Goal: Find specific page/section: Find specific page/section

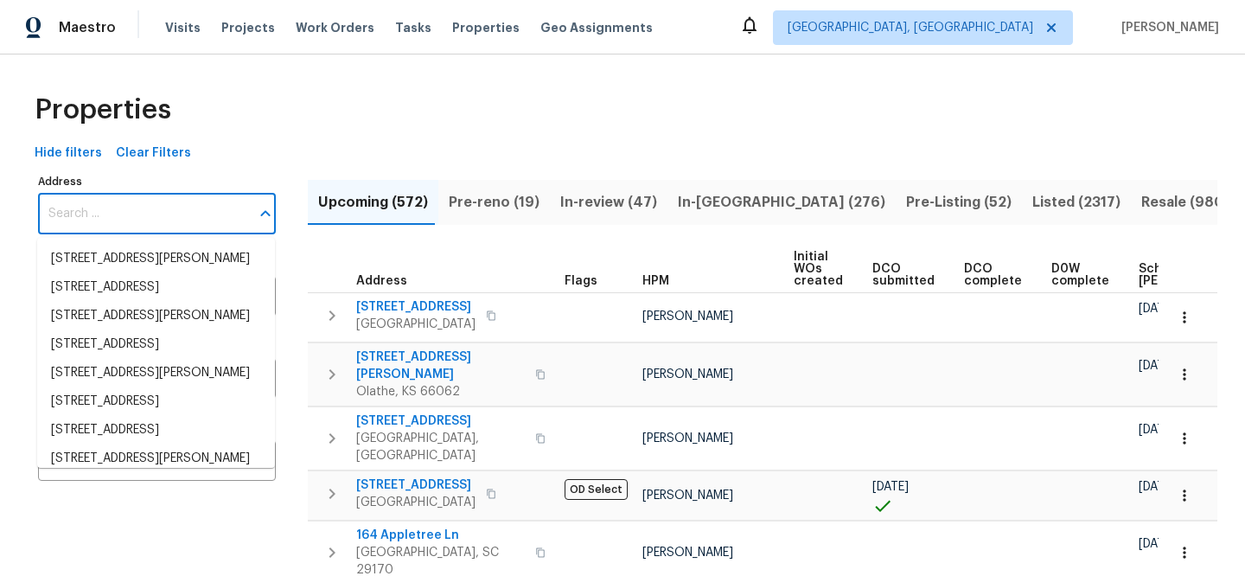
click at [213, 214] on input "Address" at bounding box center [144, 214] width 212 height 41
type input "[STREET_ADDRESS]"
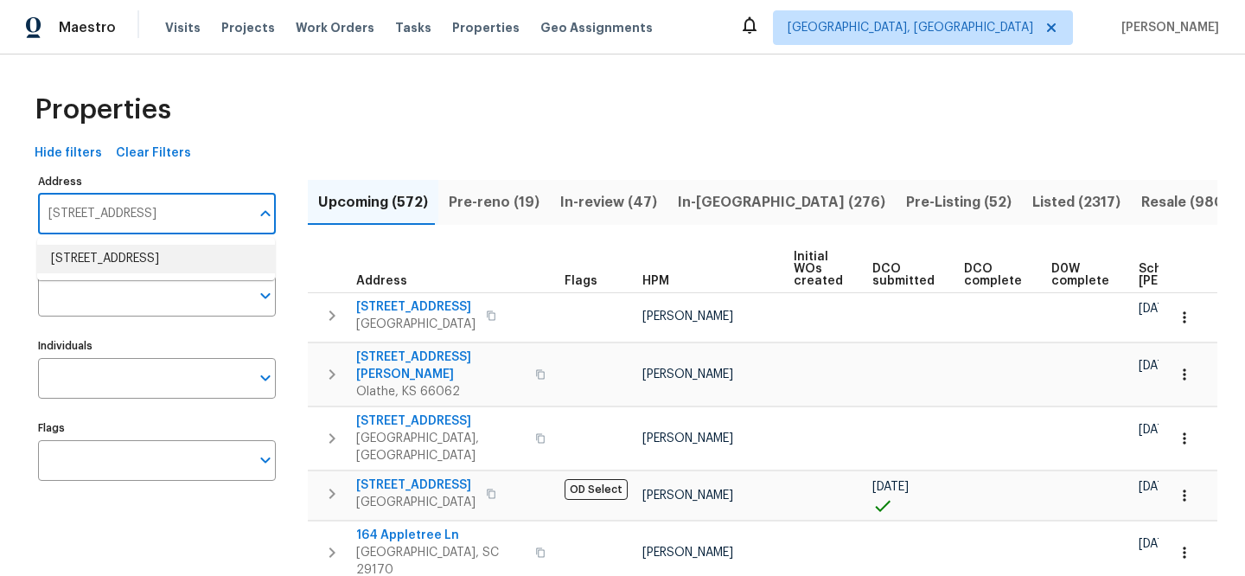
click at [219, 248] on li "[STREET_ADDRESS]" at bounding box center [156, 259] width 238 height 29
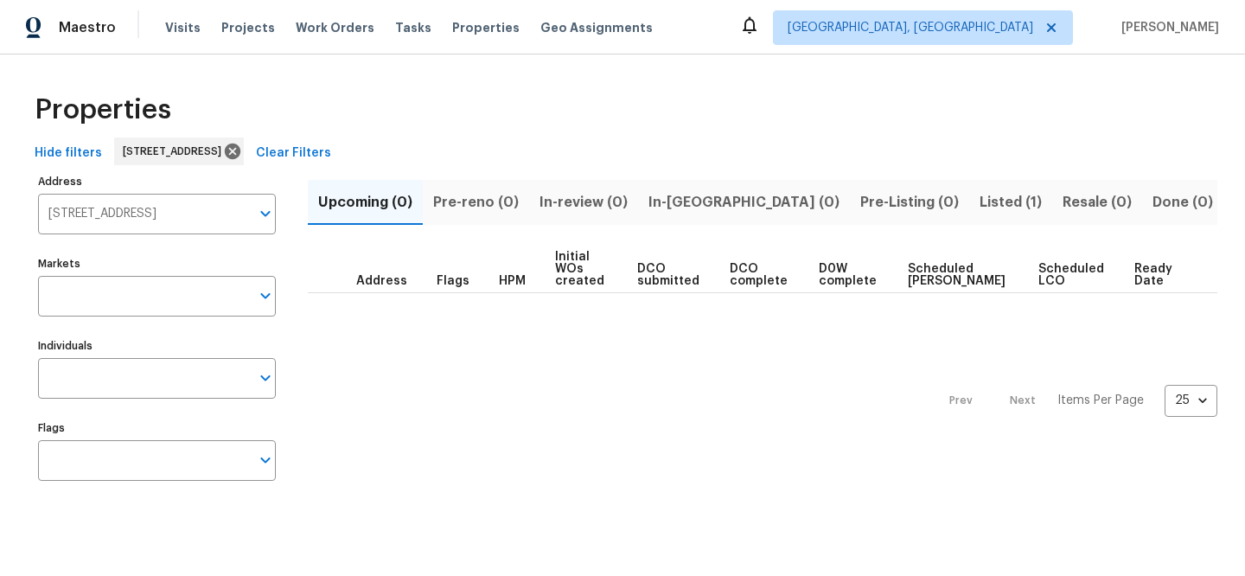
click at [980, 204] on span "Listed (1)" at bounding box center [1011, 202] width 62 height 24
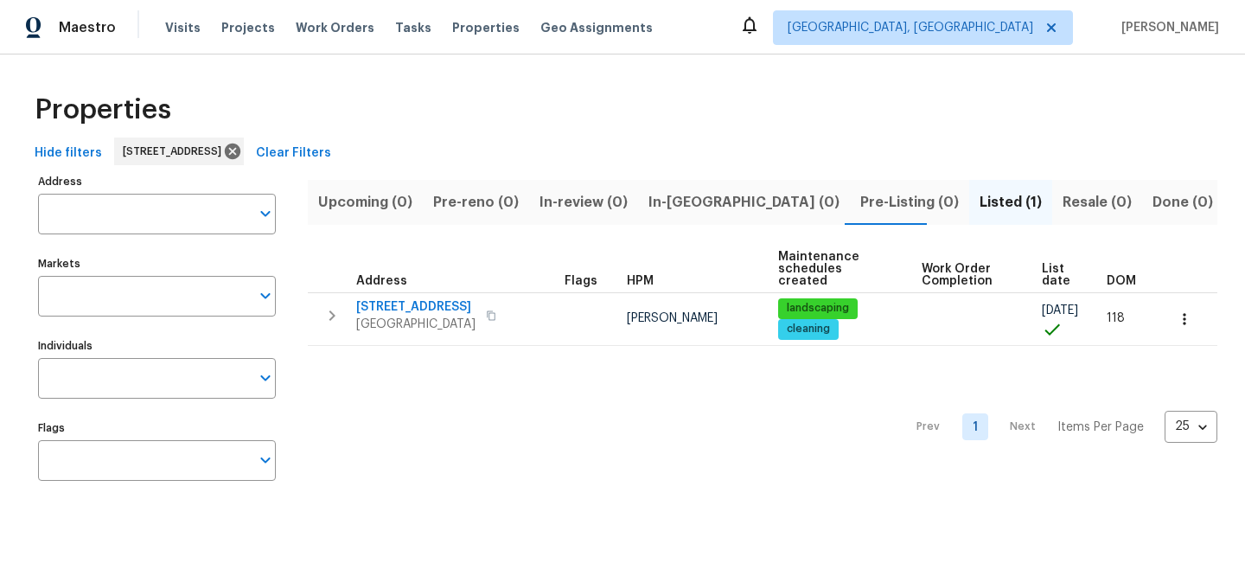
type input "[STREET_ADDRESS]"
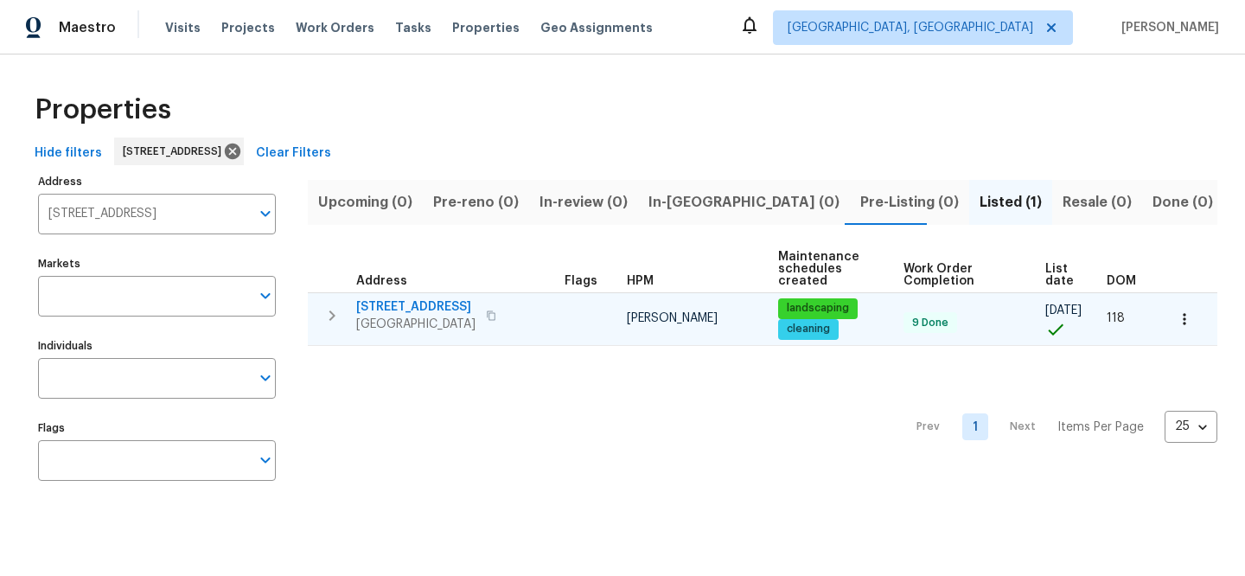
click at [406, 303] on span "[STREET_ADDRESS]" at bounding box center [415, 306] width 119 height 17
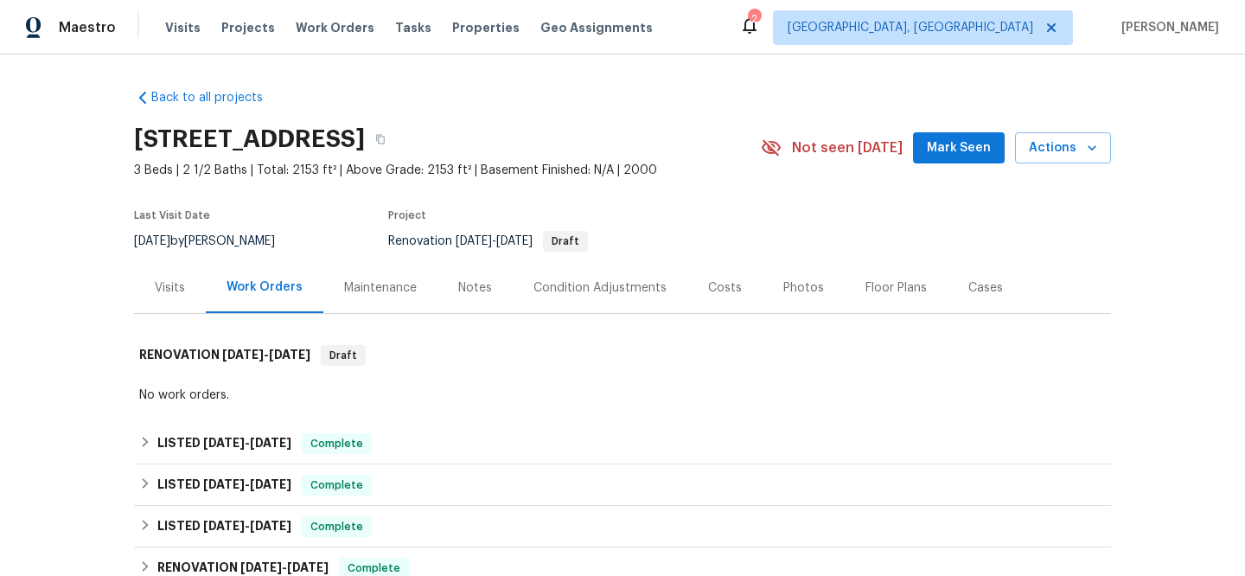
click at [169, 291] on div "Visits" at bounding box center [170, 287] width 30 height 17
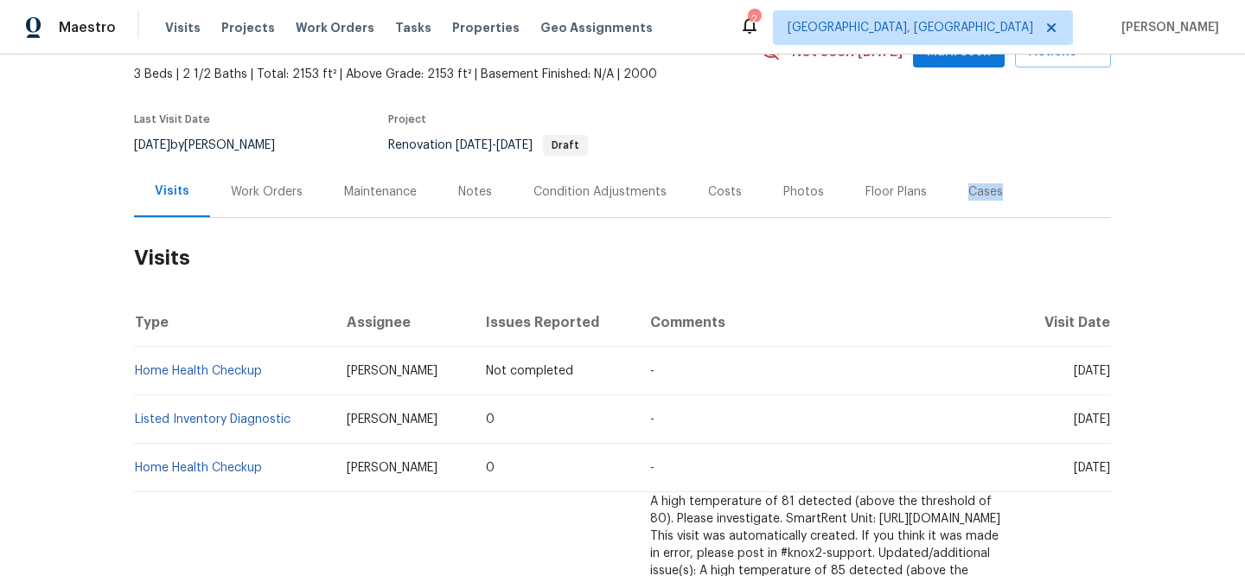
scroll to position [99, 0]
